Goal: Task Accomplishment & Management: Complete application form

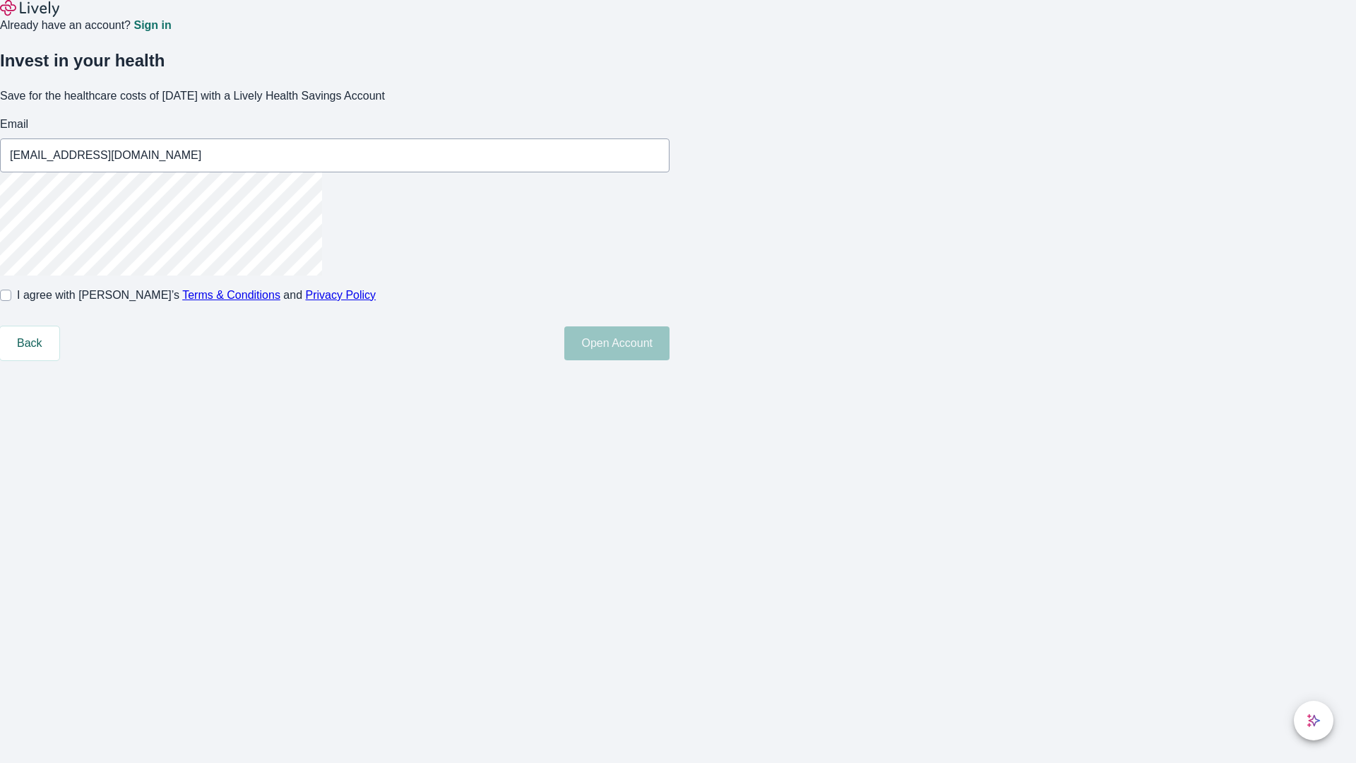
click at [11, 301] on input "I agree with Lively’s Terms & Conditions and Privacy Policy" at bounding box center [5, 295] width 11 height 11
checkbox input "true"
click at [670, 360] on button "Open Account" at bounding box center [616, 343] width 105 height 34
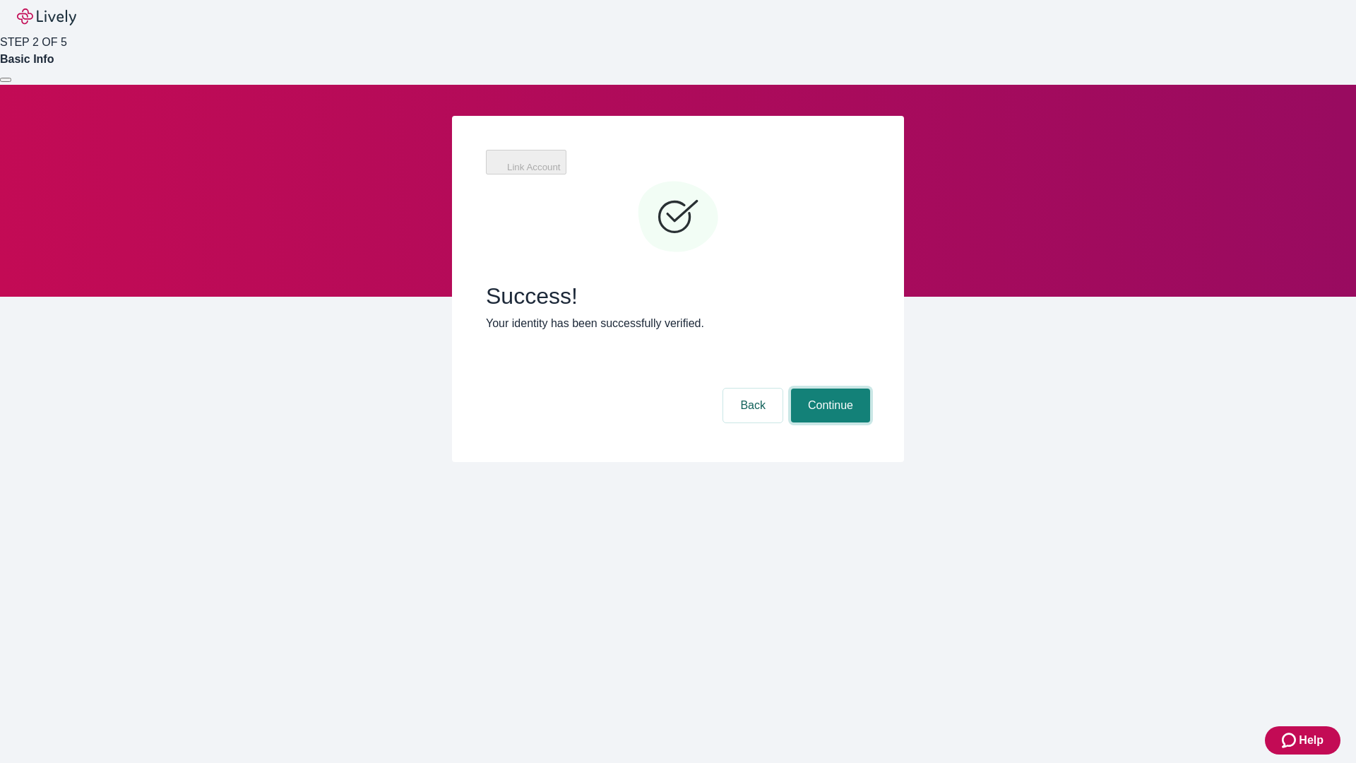
click at [829, 388] on button "Continue" at bounding box center [830, 405] width 79 height 34
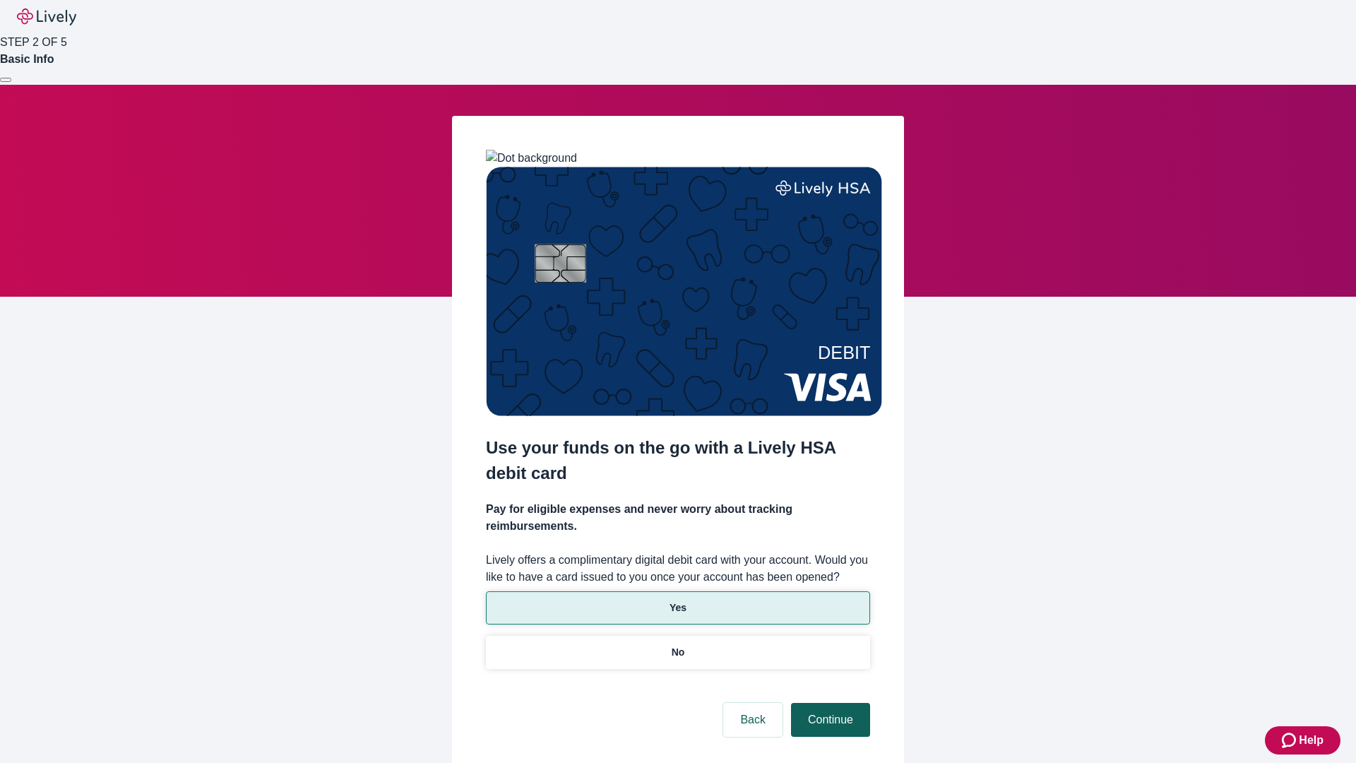
click at [677, 600] on p "Yes" at bounding box center [678, 607] width 17 height 15
click at [829, 703] on button "Continue" at bounding box center [830, 720] width 79 height 34
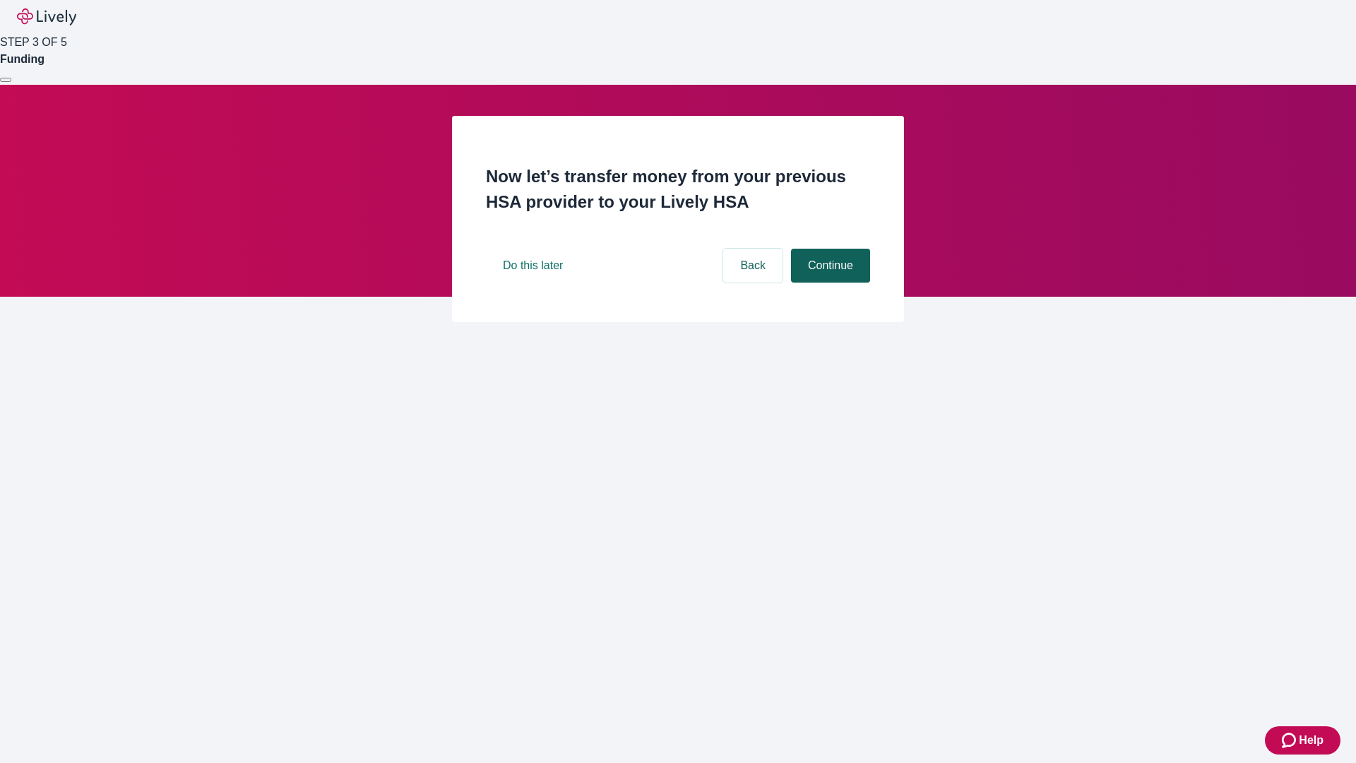
click at [829, 283] on button "Continue" at bounding box center [830, 266] width 79 height 34
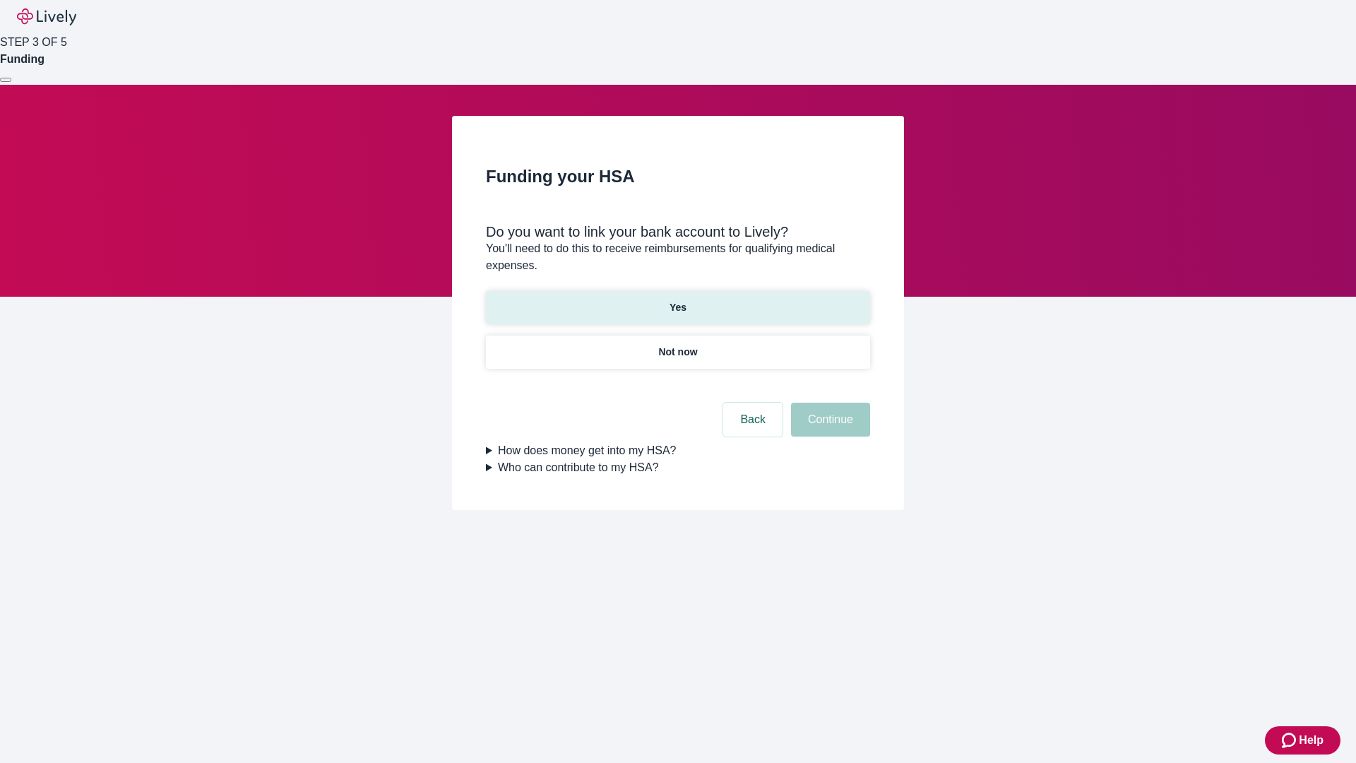
click at [677, 300] on p "Yes" at bounding box center [678, 307] width 17 height 15
click at [829, 403] on button "Continue" at bounding box center [830, 420] width 79 height 34
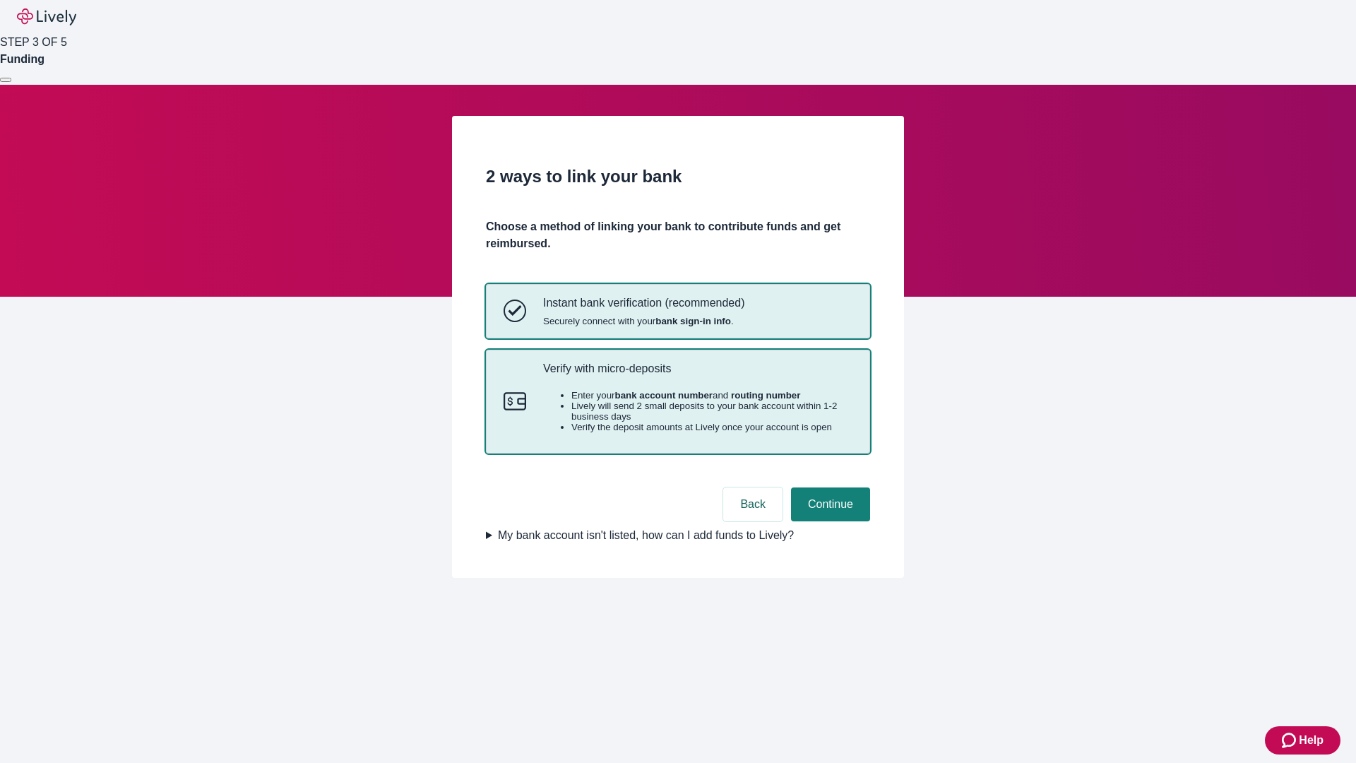
click at [697, 375] on p "Verify with micro-deposits" at bounding box center [697, 368] width 309 height 13
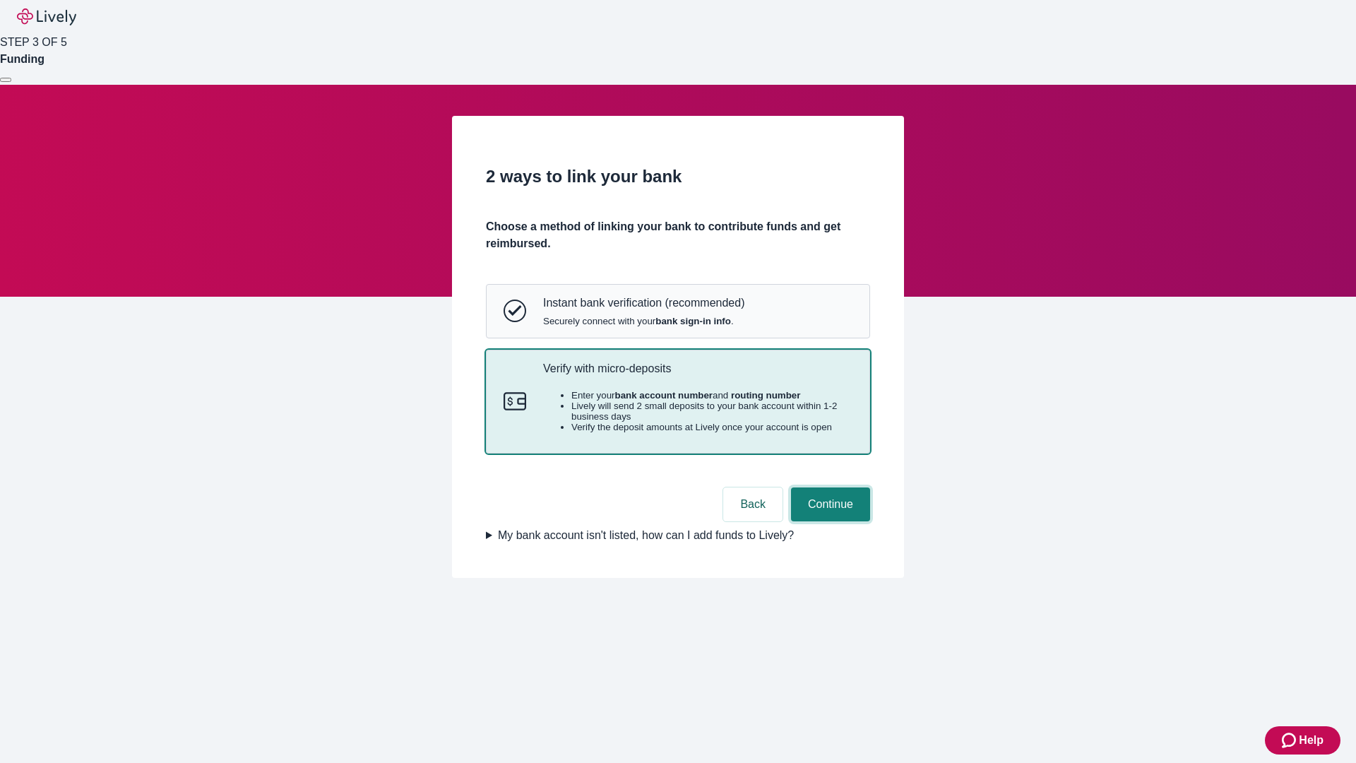
click at [829, 521] on button "Continue" at bounding box center [830, 504] width 79 height 34
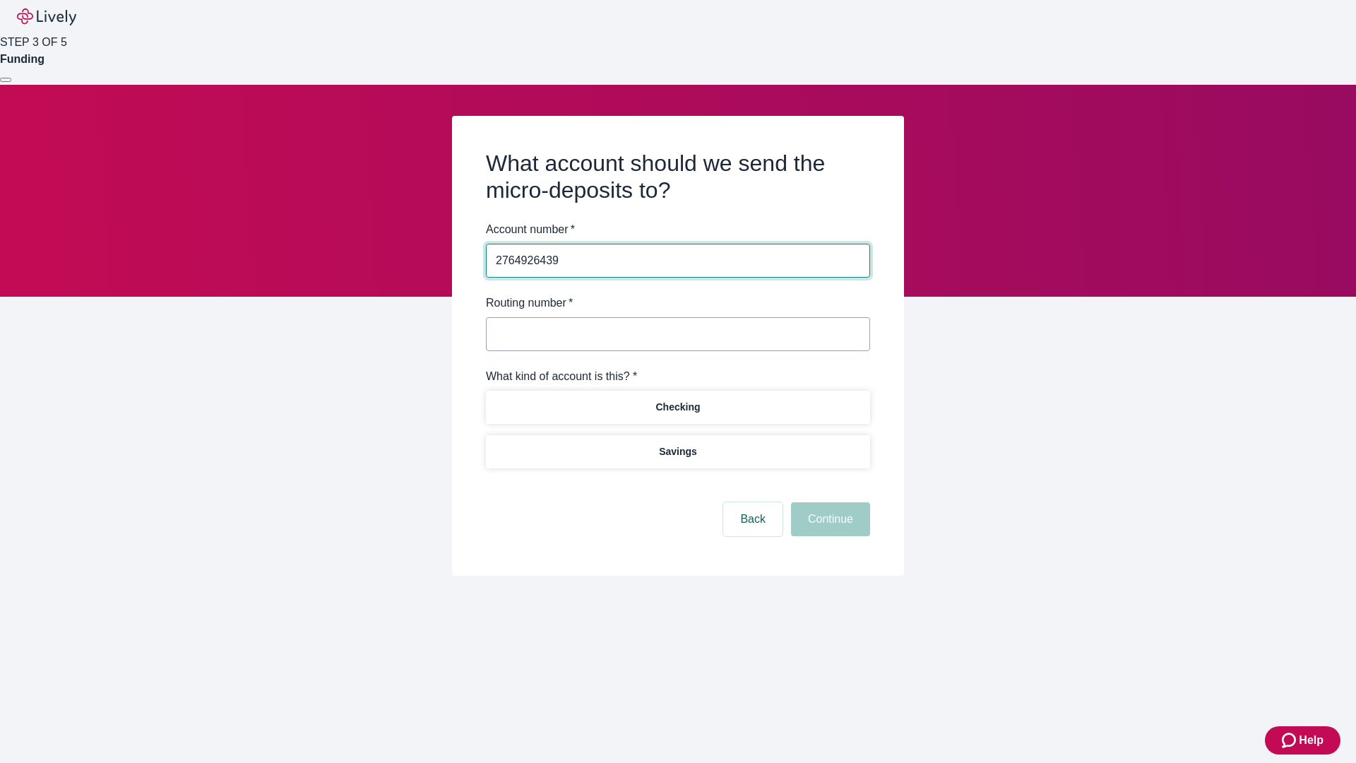
type input "2764926439"
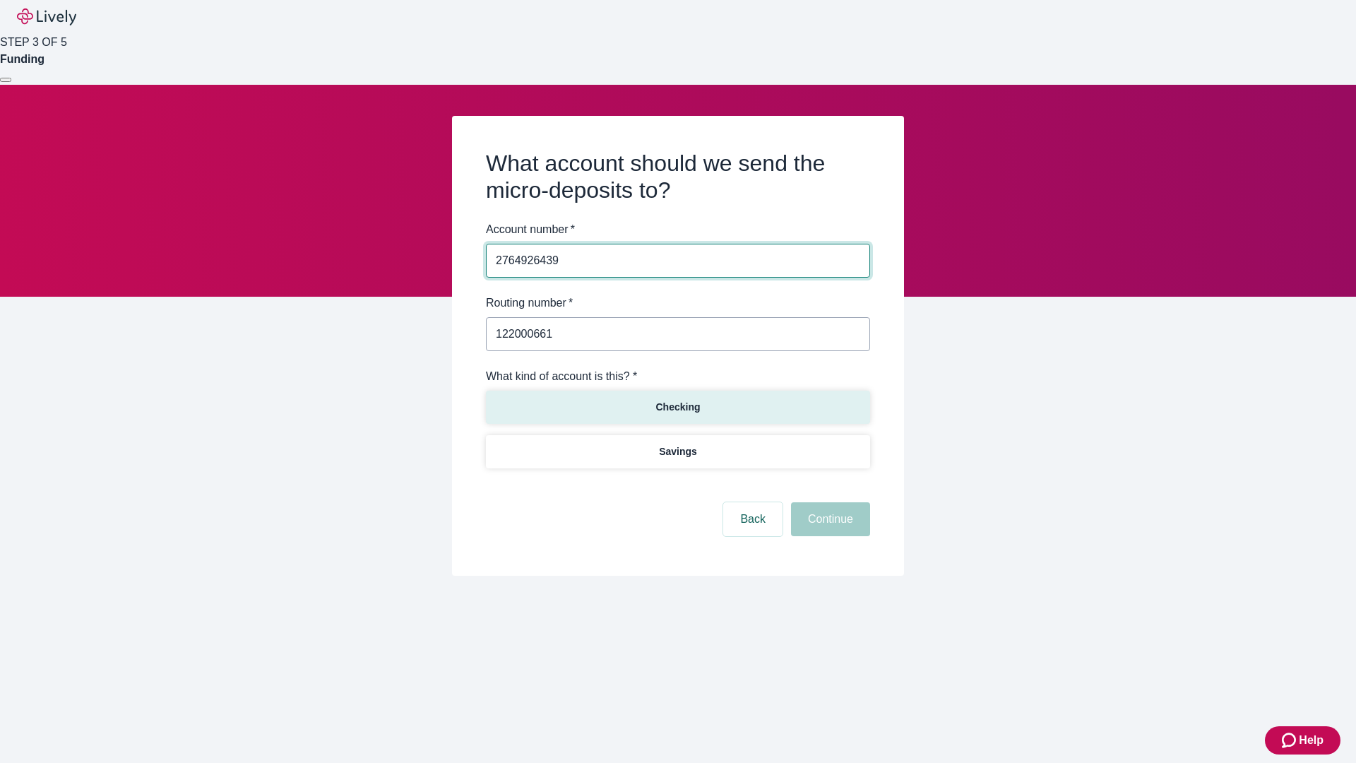
type input "122000661"
click at [677, 406] on p "Checking" at bounding box center [678, 407] width 45 height 15
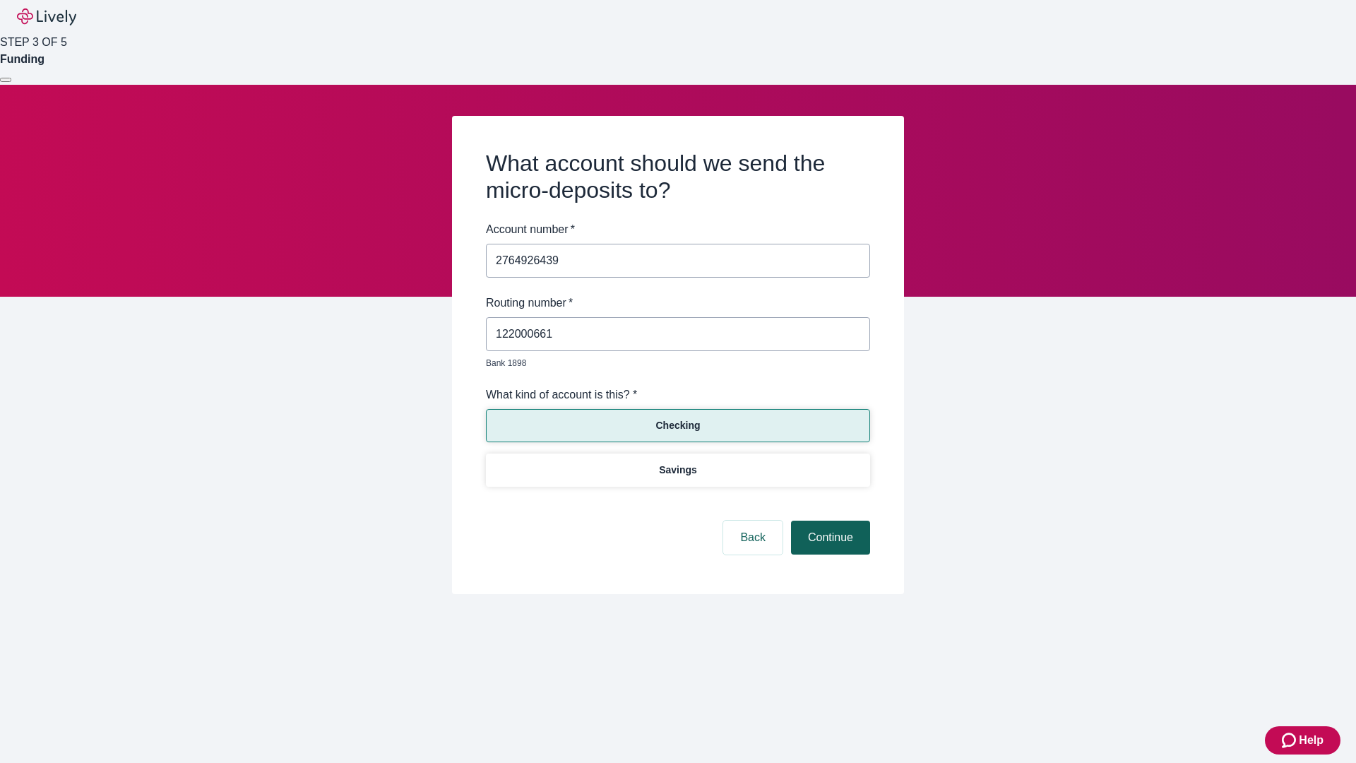
click at [829, 521] on button "Continue" at bounding box center [830, 538] width 79 height 34
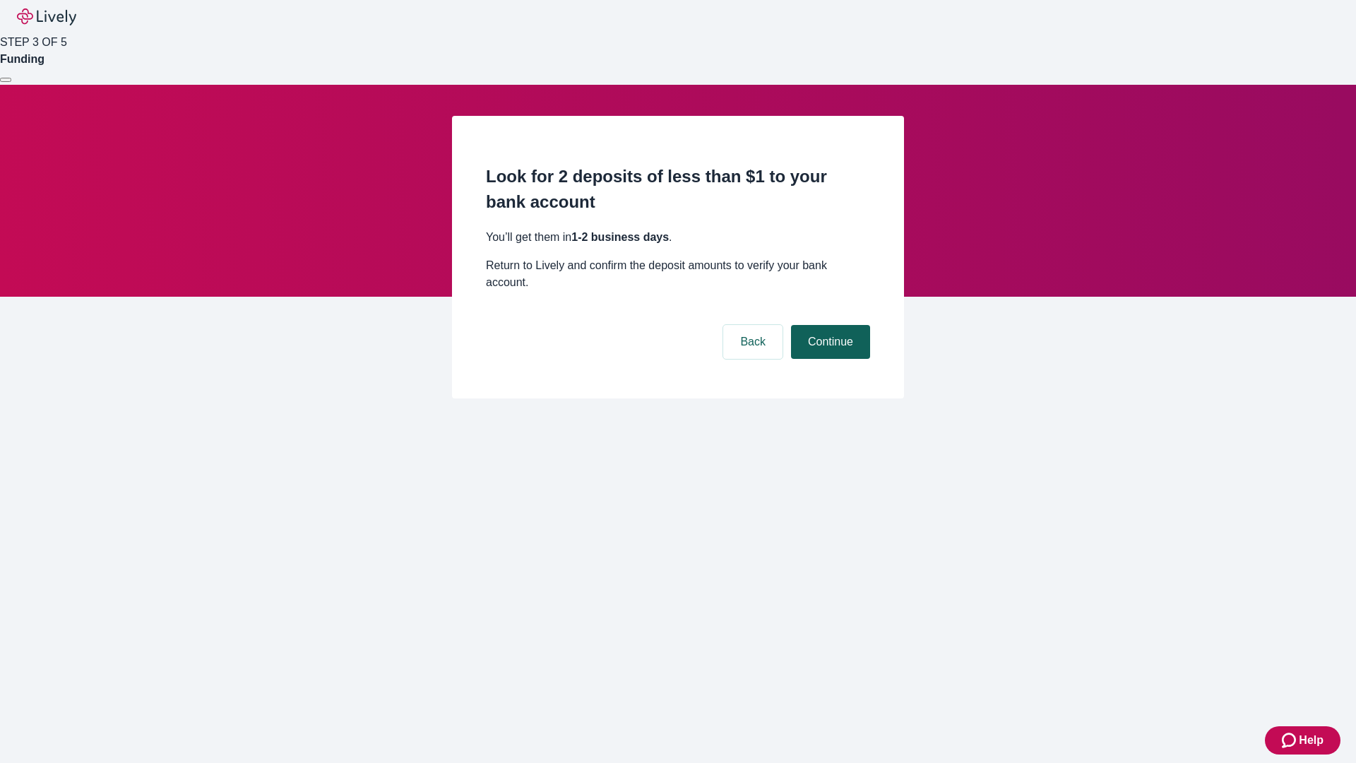
click at [829, 325] on button "Continue" at bounding box center [830, 342] width 79 height 34
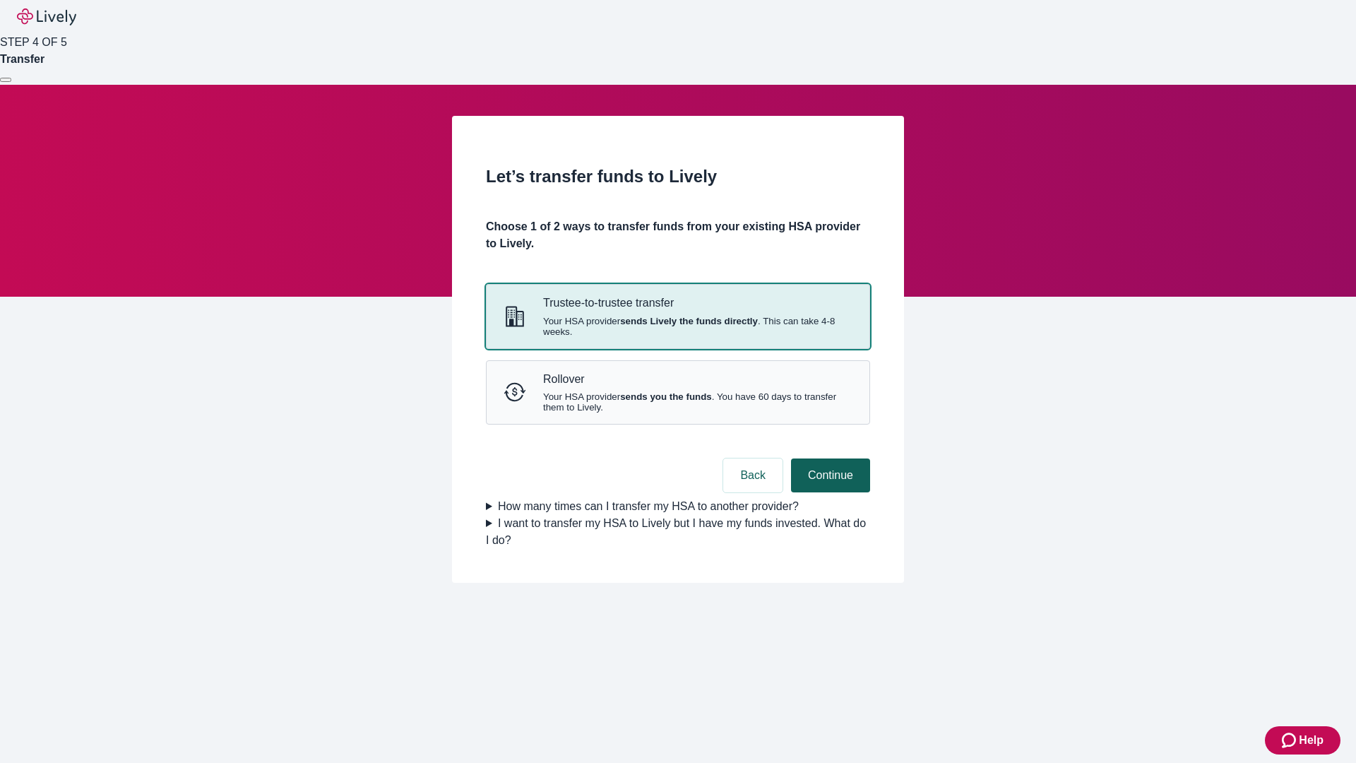
click at [677, 402] on strong "sends you the funds" at bounding box center [666, 396] width 92 height 11
click at [829, 492] on button "Continue" at bounding box center [830, 475] width 79 height 34
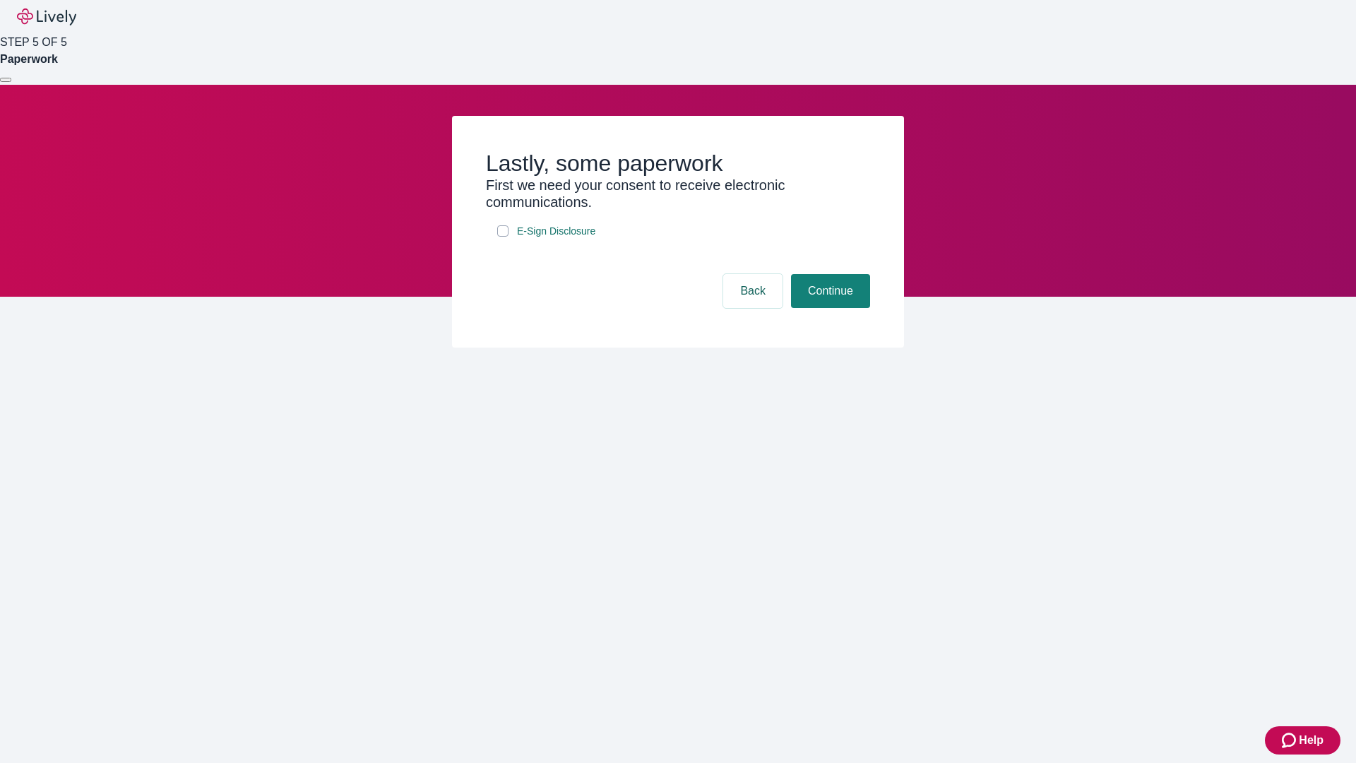
click at [503, 237] on input "E-Sign Disclosure" at bounding box center [502, 230] width 11 height 11
checkbox input "true"
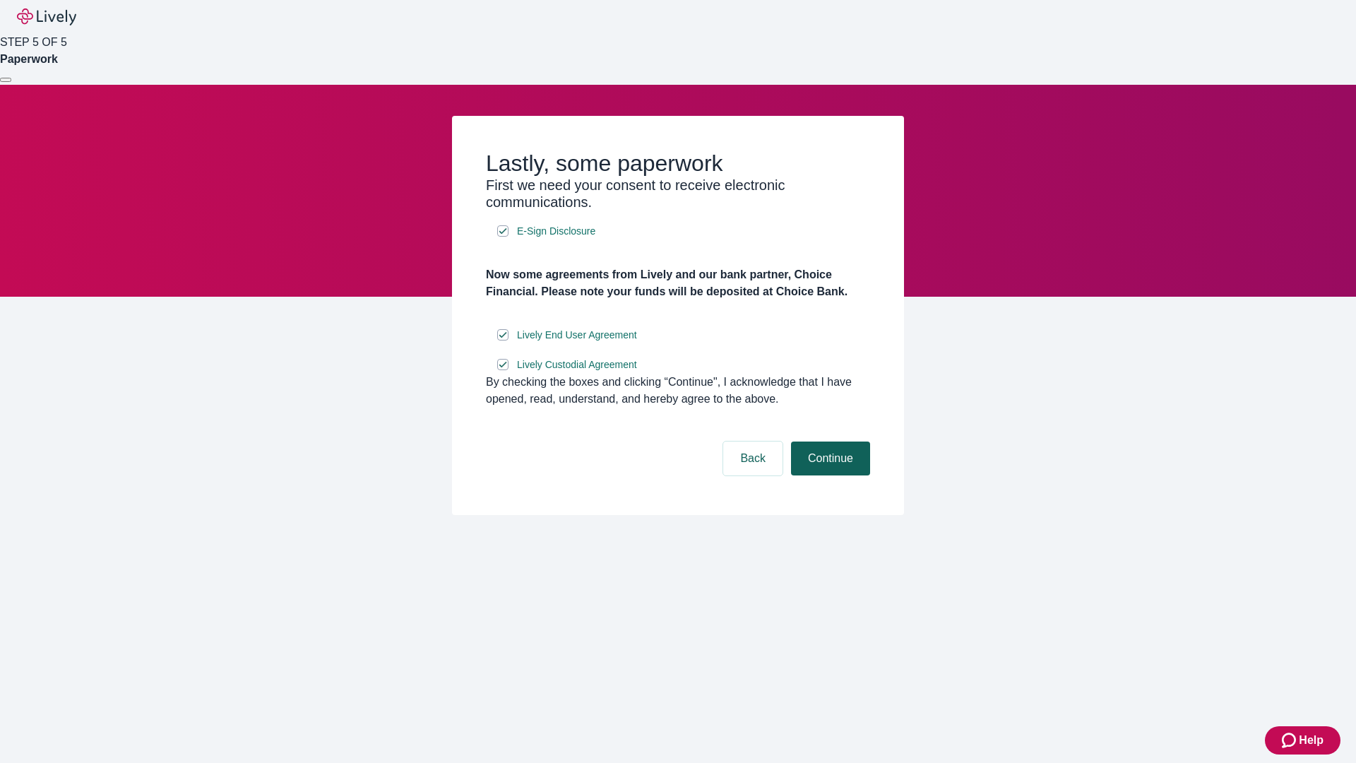
click at [829, 475] on button "Continue" at bounding box center [830, 458] width 79 height 34
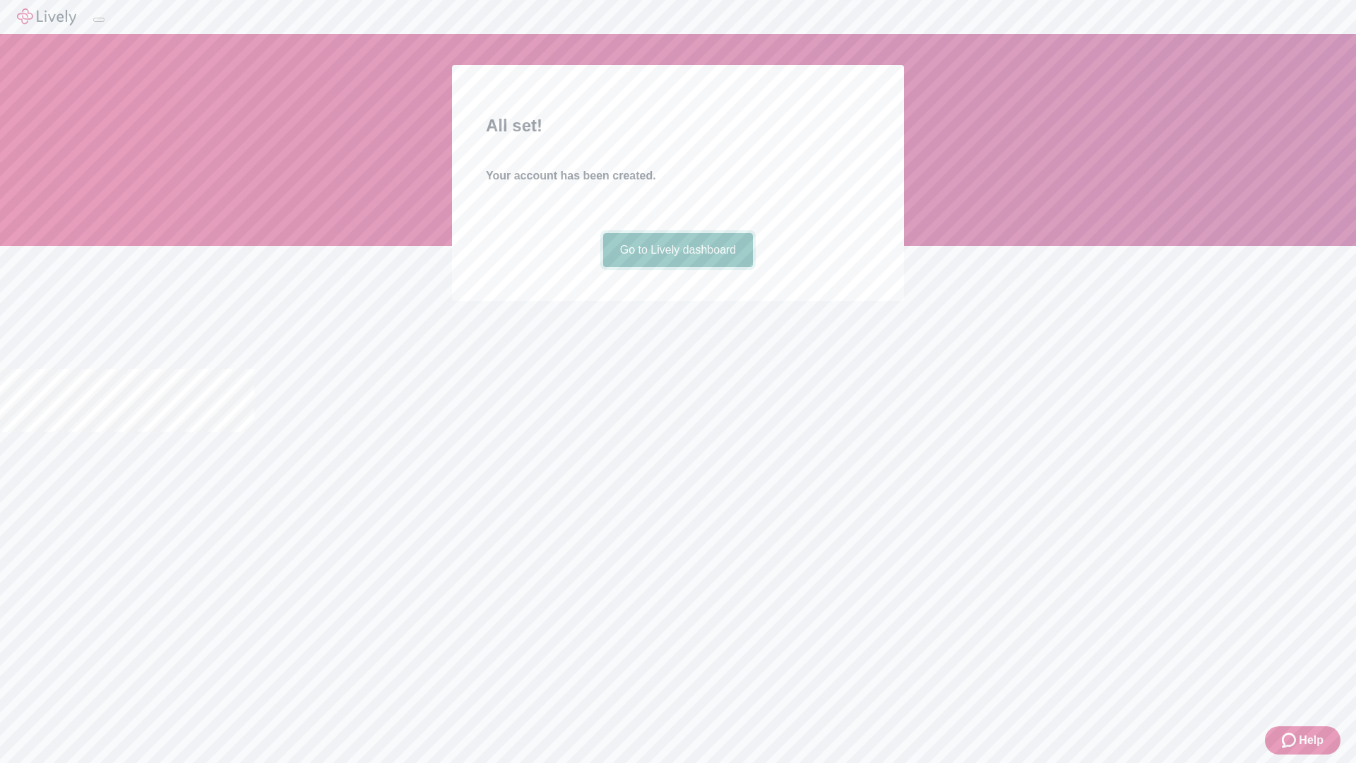
click at [677, 267] on link "Go to Lively dashboard" at bounding box center [678, 250] width 150 height 34
